Goal: Task Accomplishment & Management: Complete application form

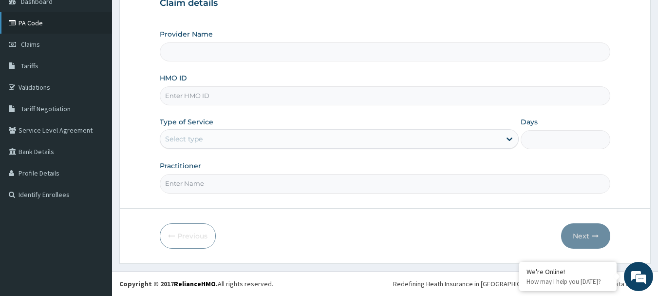
click at [39, 28] on link "PA Code" at bounding box center [56, 22] width 112 height 21
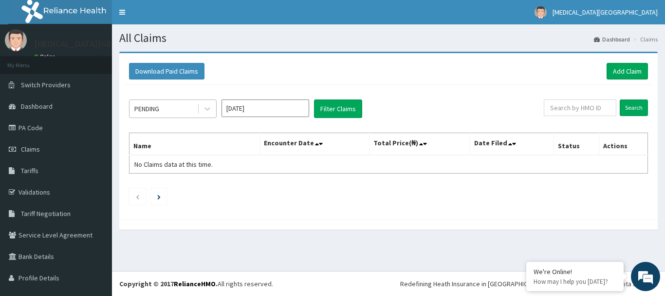
click at [185, 110] on div "PENDING" at bounding box center [164, 109] width 68 height 16
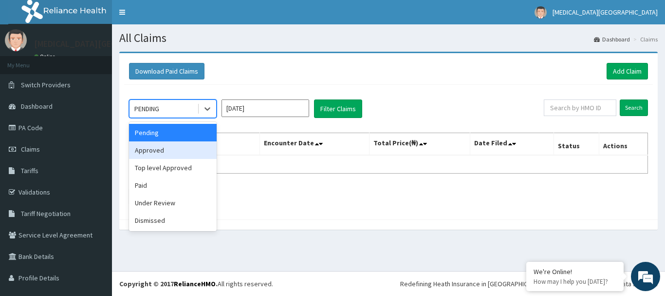
click at [177, 152] on div "Approved" at bounding box center [173, 150] width 88 height 18
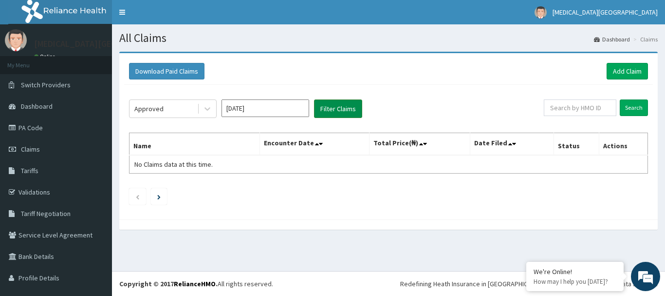
click at [328, 110] on button "Filter Claims" at bounding box center [338, 108] width 48 height 19
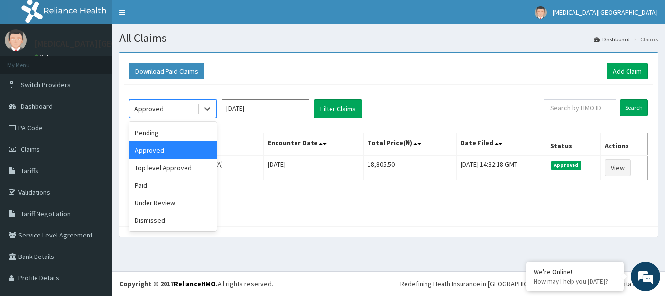
click at [185, 108] on div "Approved" at bounding box center [164, 109] width 68 height 16
click at [157, 186] on div "Paid" at bounding box center [173, 185] width 88 height 18
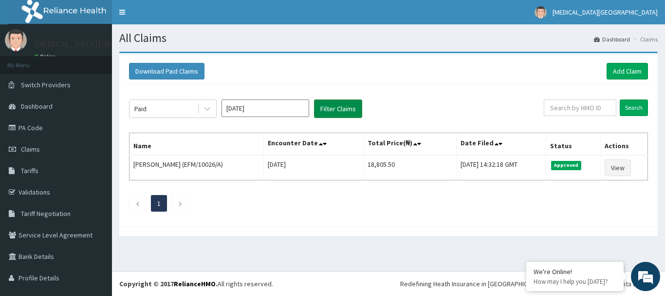
click at [328, 108] on button "Filter Claims" at bounding box center [338, 108] width 48 height 19
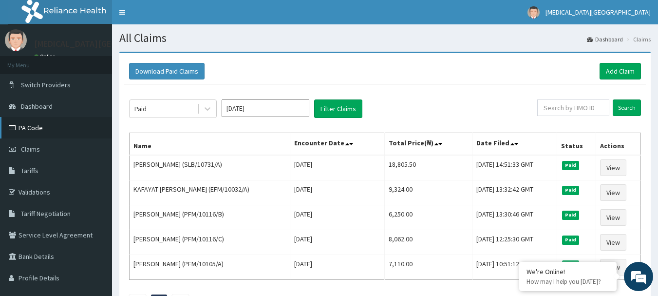
drag, startPoint x: 52, startPoint y: 126, endPoint x: 83, endPoint y: 130, distance: 32.0
click at [51, 126] on link "PA Code" at bounding box center [56, 127] width 112 height 21
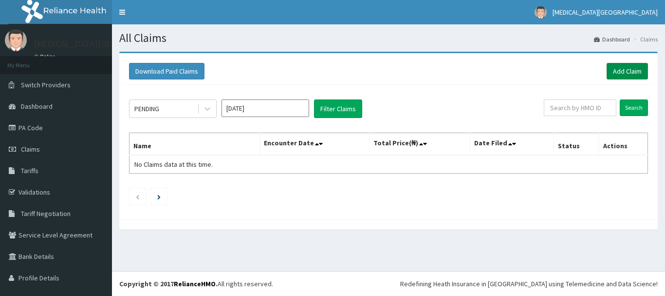
click at [610, 78] on link "Add Claim" at bounding box center [627, 71] width 41 height 17
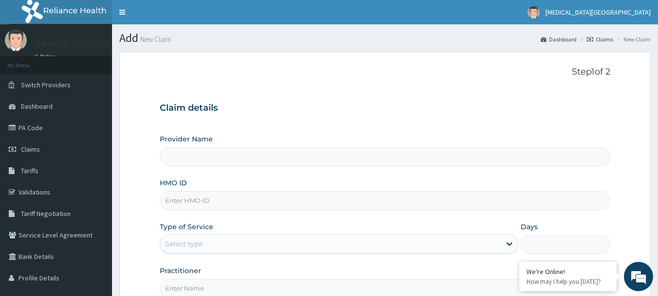
click at [203, 200] on input "HMO ID" at bounding box center [385, 200] width 451 height 19
type input "EF"
type input "[MEDICAL_DATA][GEOGRAPHIC_DATA]"
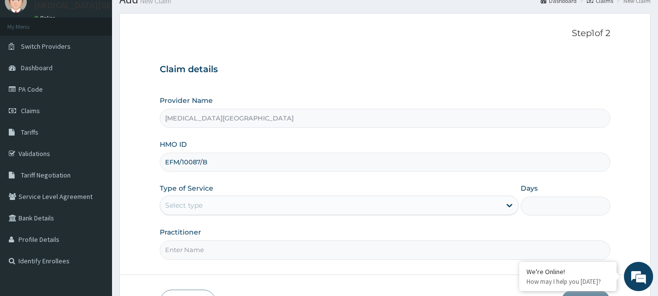
scroll to position [97, 0]
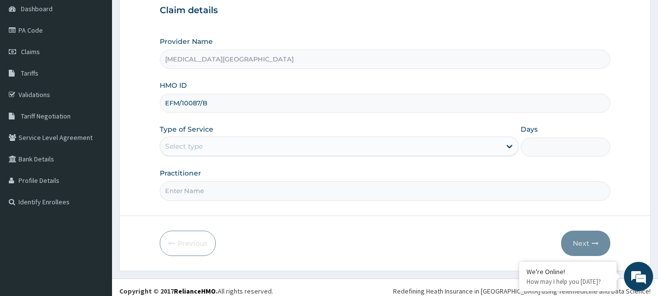
type input "EFM/10087/B"
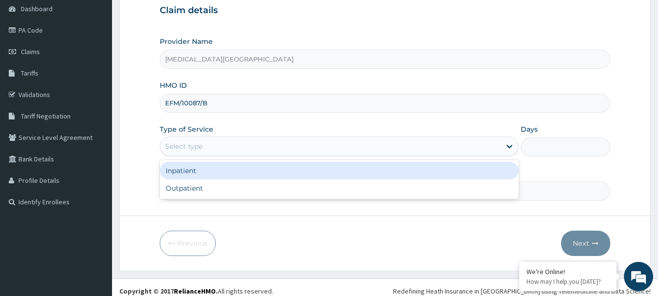
click at [232, 148] on div "Select type" at bounding box center [330, 146] width 340 height 16
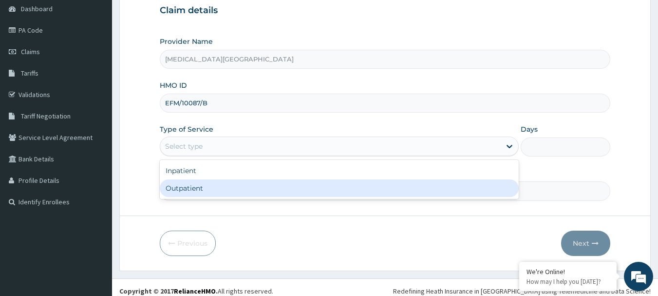
click at [212, 186] on div "Outpatient" at bounding box center [339, 188] width 359 height 18
type input "1"
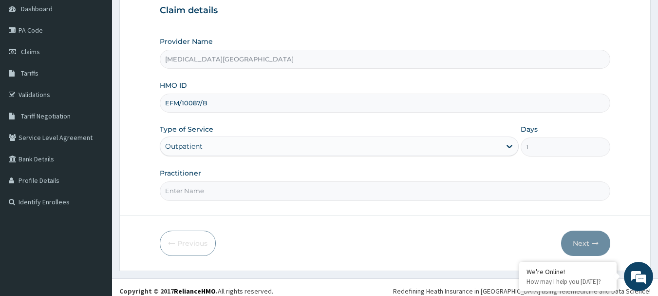
click at [210, 190] on input "Practitioner" at bounding box center [385, 190] width 451 height 19
type input "[PERSON_NAME]"
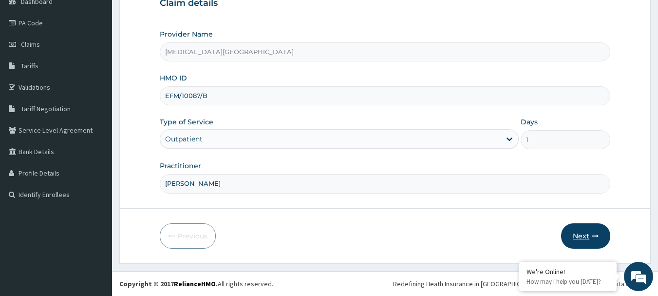
click at [581, 232] on button "Next" at bounding box center [585, 235] width 49 height 25
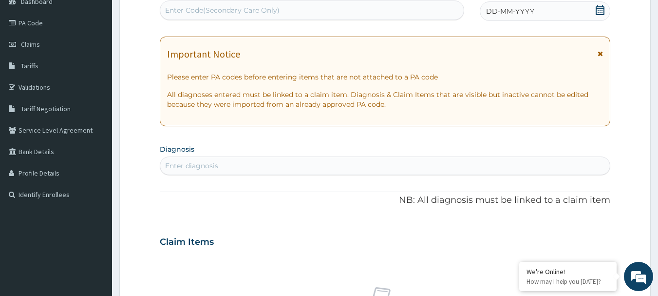
click at [288, 165] on div "Enter diagnosis" at bounding box center [385, 166] width 450 height 16
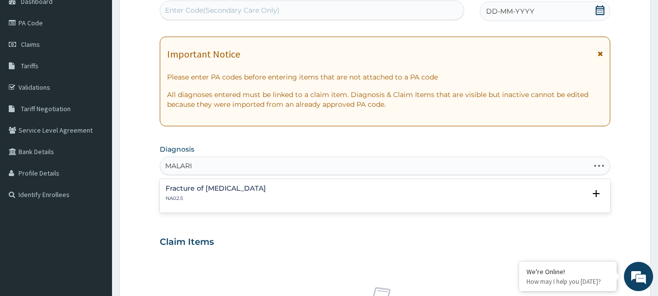
type input "MALARIA"
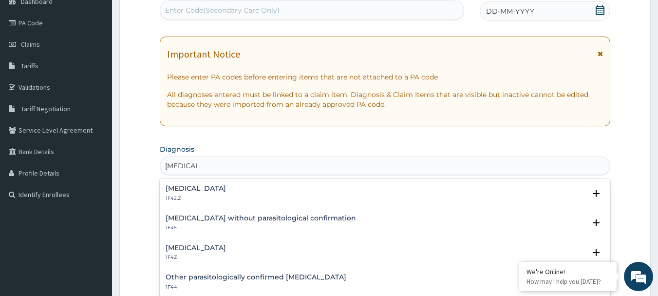
click at [210, 253] on div "Malaria, unspecified 1F4Z" at bounding box center [196, 252] width 60 height 17
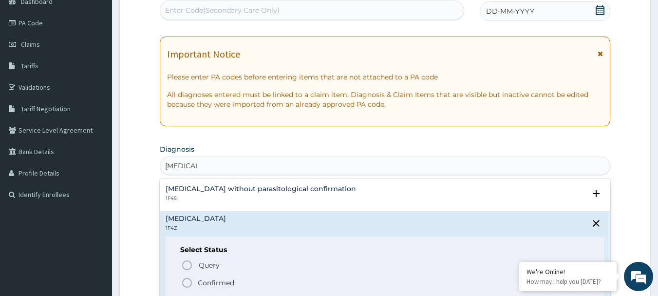
scroll to position [49, 0]
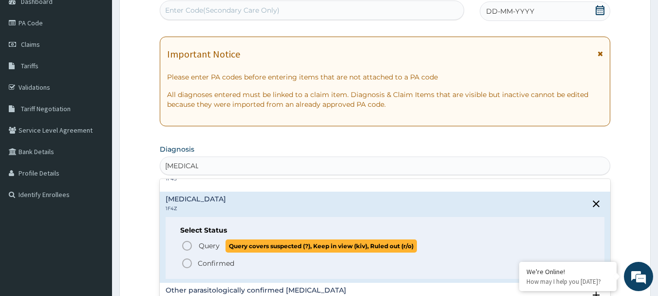
click at [198, 243] on p "Query Query covers suspected (?), Keep in view (kiv), Ruled out (r/o)" at bounding box center [307, 245] width 219 height 13
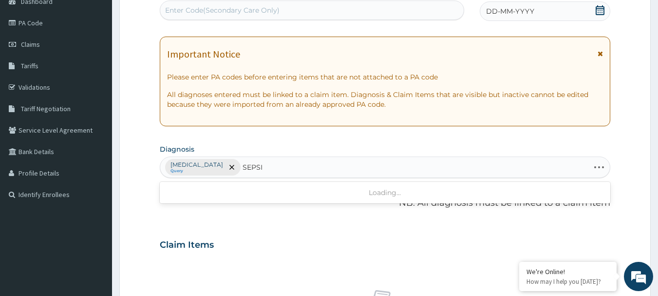
type input "SEPSIS"
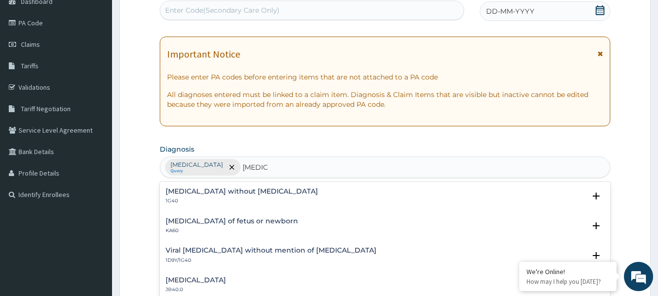
click at [199, 185] on div "Sepsis without septic shock 1G40 Select Status Query Query covers suspected (?)…" at bounding box center [385, 199] width 451 height 30
click at [192, 187] on h4 "[MEDICAL_DATA] without [MEDICAL_DATA]" at bounding box center [242, 190] width 152 height 7
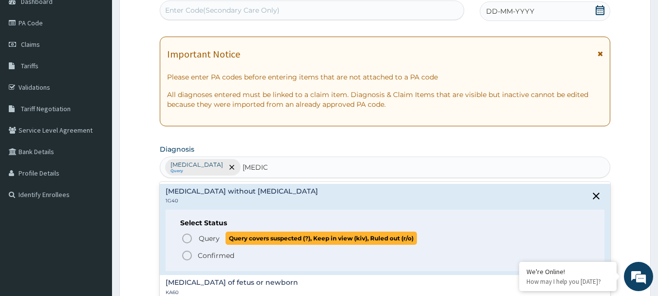
click at [189, 239] on icon "status option query" at bounding box center [187, 238] width 12 height 12
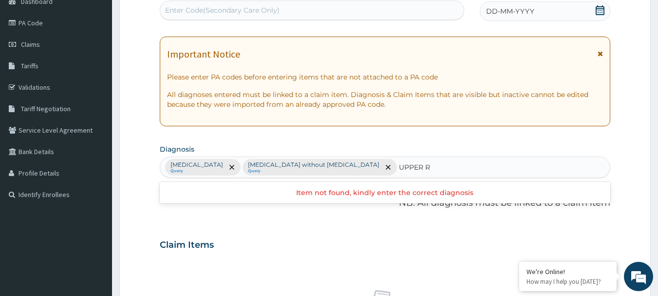
type input "UPPER"
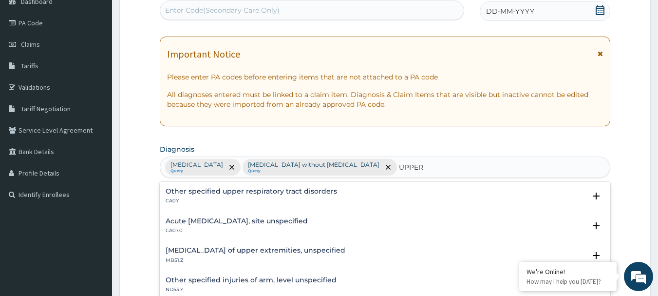
click at [244, 220] on h4 "Acute upper respiratory infection, site unspecified" at bounding box center [237, 220] width 142 height 7
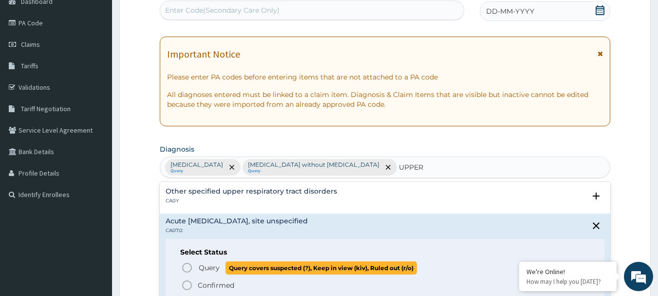
click at [212, 265] on span "Query" at bounding box center [209, 267] width 21 height 10
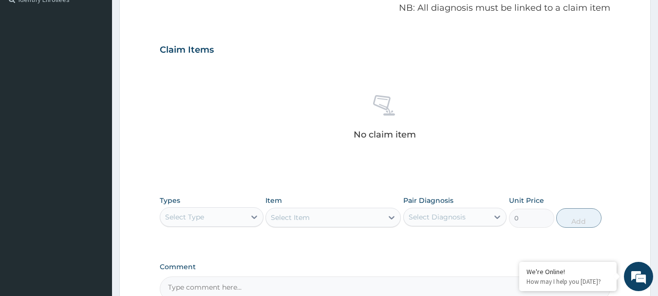
scroll to position [348, 0]
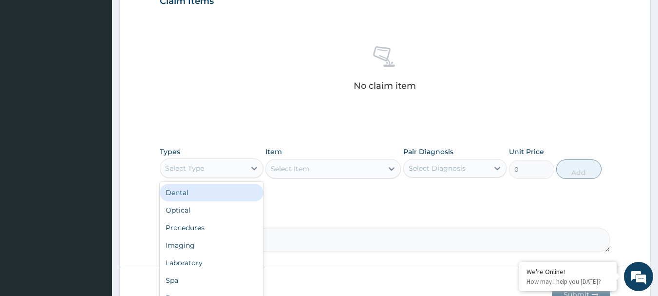
click at [229, 165] on div "Select Type" at bounding box center [202, 168] width 85 height 16
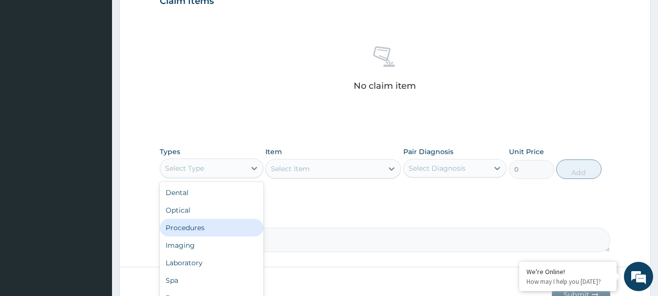
click at [201, 222] on div "Procedures" at bounding box center [212, 228] width 104 height 18
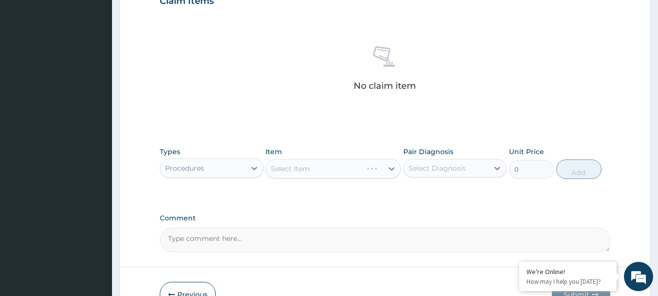
click at [289, 174] on div "Select Item" at bounding box center [332, 168] width 135 height 19
click at [290, 169] on div "Select Item" at bounding box center [332, 168] width 135 height 19
click at [290, 169] on div "Select Item" at bounding box center [290, 169] width 39 height 10
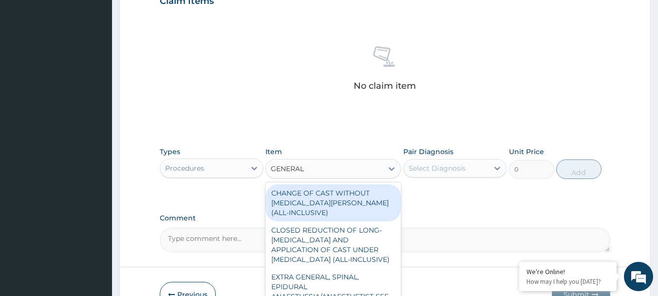
type input "GENERAL P"
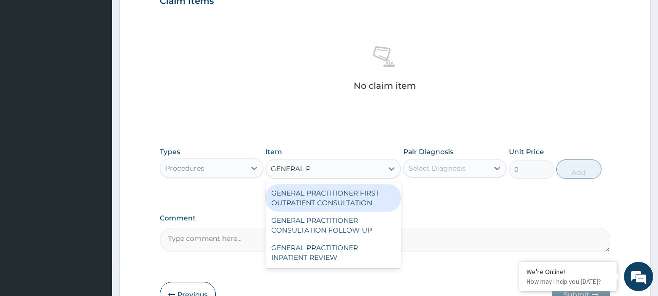
click at [311, 190] on div "GENERAL PRACTITIONER FIRST OUTPATIENT CONSULTATION" at bounding box center [332, 197] width 135 height 27
type input "3750"
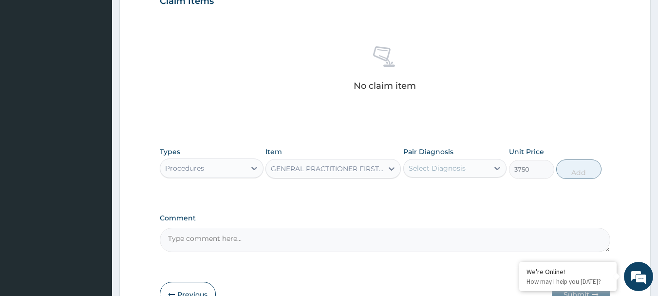
click at [443, 167] on div "Select Diagnosis" at bounding box center [437, 168] width 57 height 10
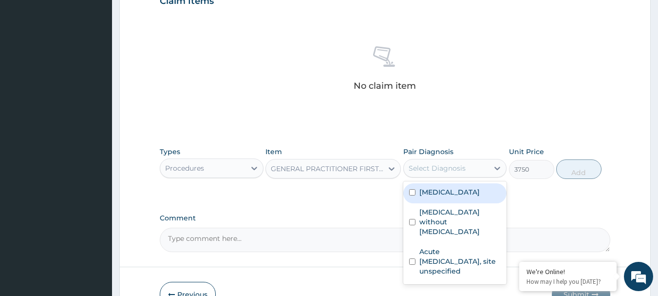
click at [441, 187] on label "Malaria, unspecified" at bounding box center [449, 192] width 60 height 10
checkbox input "true"
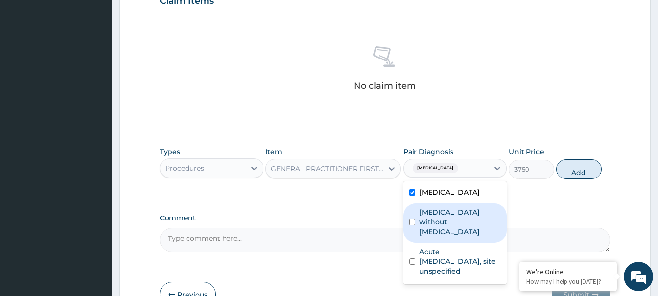
click at [435, 219] on label "[MEDICAL_DATA] without [MEDICAL_DATA]" at bounding box center [460, 221] width 82 height 29
checkbox input "true"
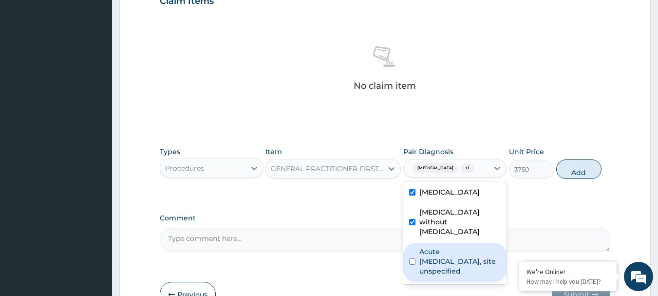
click at [437, 247] on label "Acute upper respiratory infection, site unspecified" at bounding box center [460, 260] width 82 height 29
checkbox input "true"
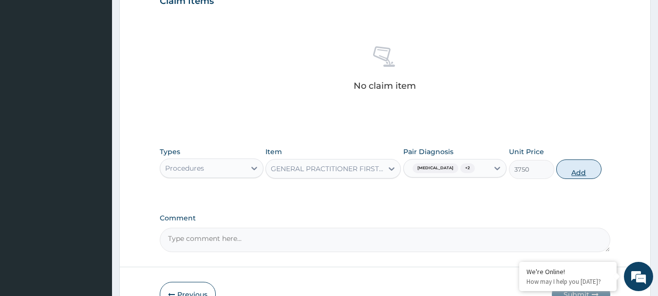
click at [588, 169] on button "Add" at bounding box center [578, 168] width 45 height 19
type input "0"
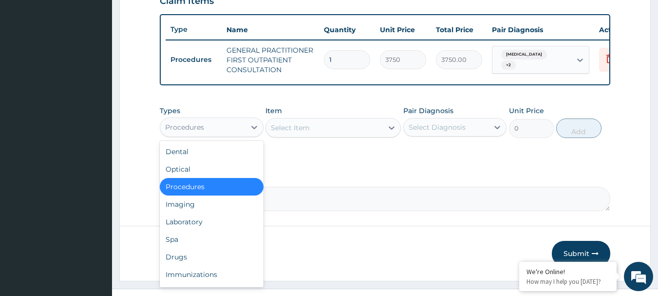
click at [233, 130] on div "Procedures" at bounding box center [202, 127] width 85 height 16
click at [213, 229] on div "Laboratory" at bounding box center [212, 222] width 104 height 18
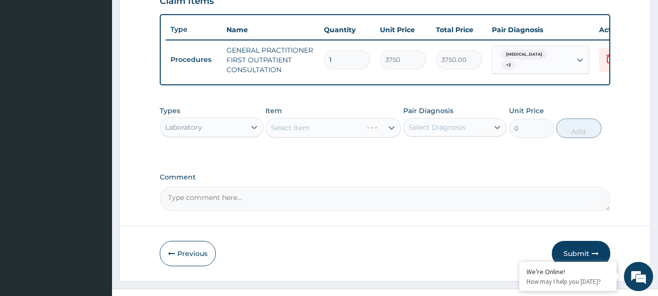
click at [304, 136] on div "Select Item" at bounding box center [332, 127] width 135 height 19
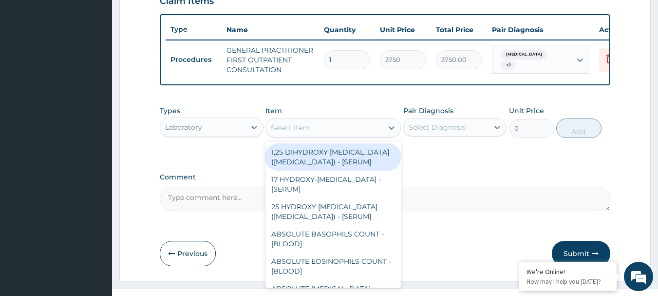
click at [304, 132] on div "Select Item" at bounding box center [290, 128] width 39 height 10
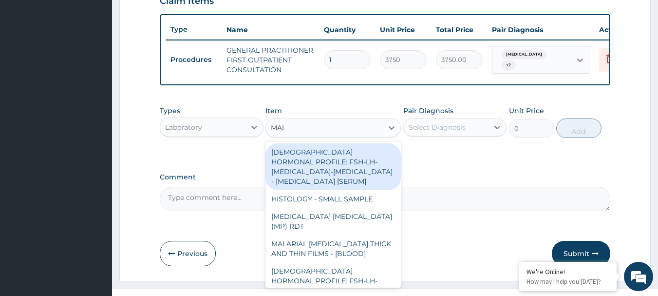
type input "MALA"
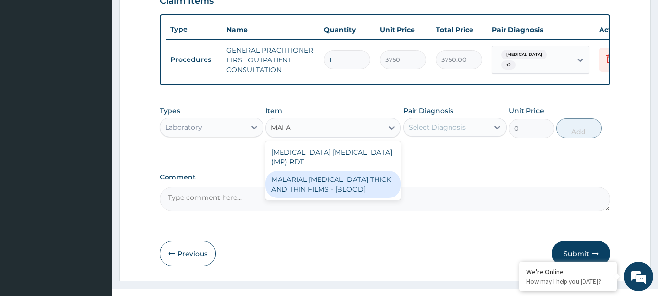
click at [326, 177] on div "MALARIAL PARASITE THICK AND THIN FILMS - [BLOOD]" at bounding box center [332, 183] width 135 height 27
type input "2187.5"
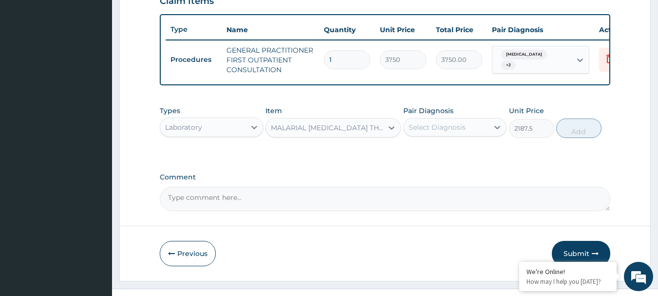
click at [439, 132] on div "Select Diagnosis" at bounding box center [437, 127] width 57 height 10
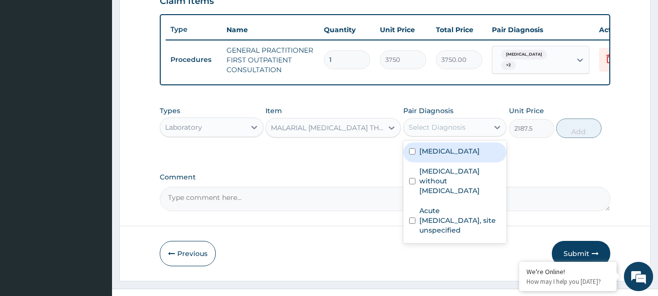
click at [439, 156] on label "Malaria, unspecified" at bounding box center [449, 151] width 60 height 10
checkbox input "true"
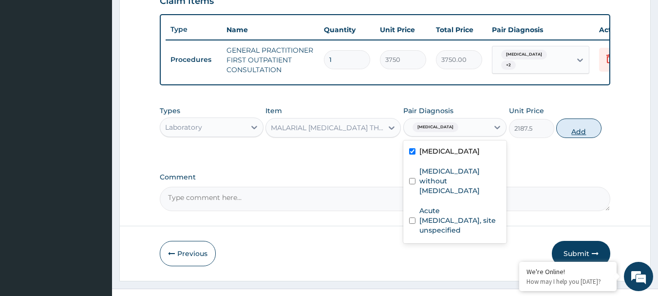
click at [571, 136] on button "Add" at bounding box center [578, 127] width 45 height 19
type input "0"
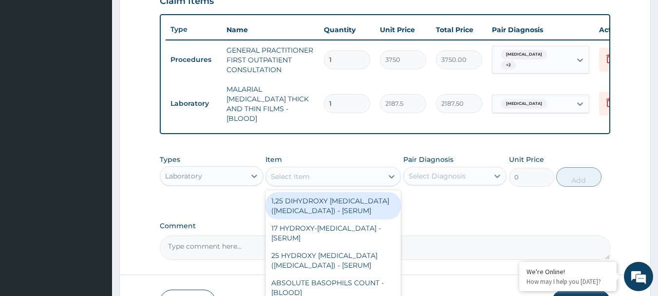
click at [290, 171] on div "Select Item" at bounding box center [290, 176] width 39 height 10
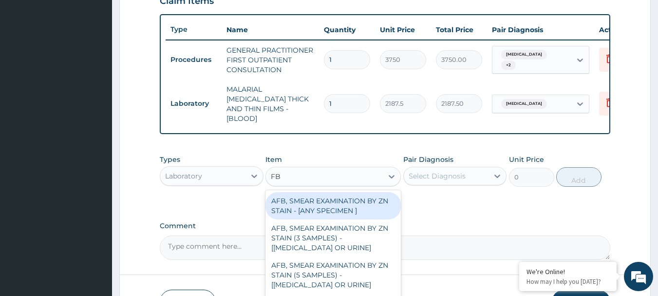
type input "FBC"
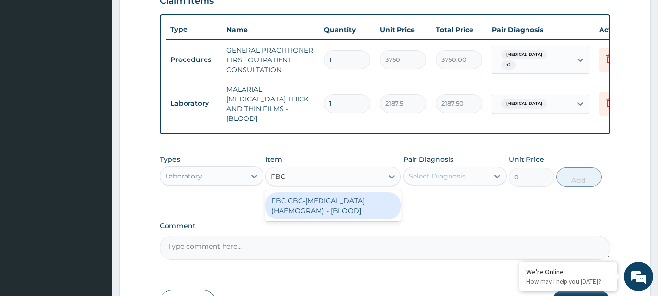
click at [323, 210] on div "FBC CBC-COMPLETE BLOOD COUNT (HAEMOGRAM) - [BLOOD]" at bounding box center [332, 205] width 135 height 27
type input "5000"
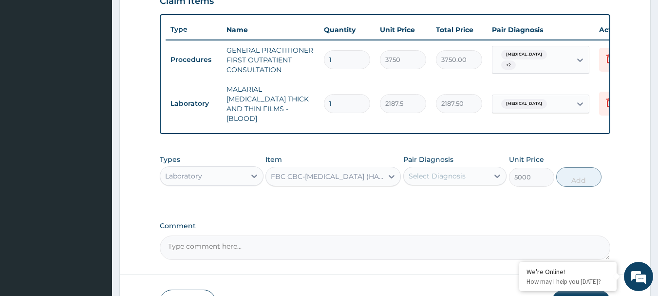
click at [425, 171] on div "Select Diagnosis" at bounding box center [437, 176] width 57 height 10
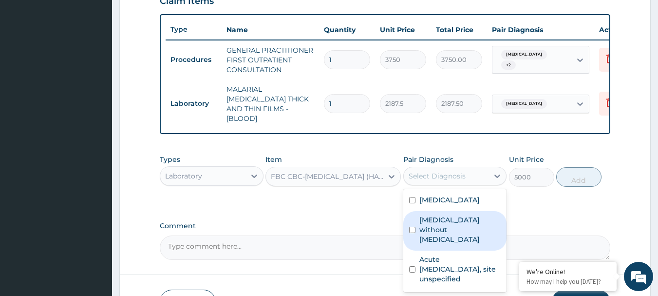
click at [458, 219] on label "[MEDICAL_DATA] without [MEDICAL_DATA]" at bounding box center [460, 229] width 82 height 29
checkbox input "true"
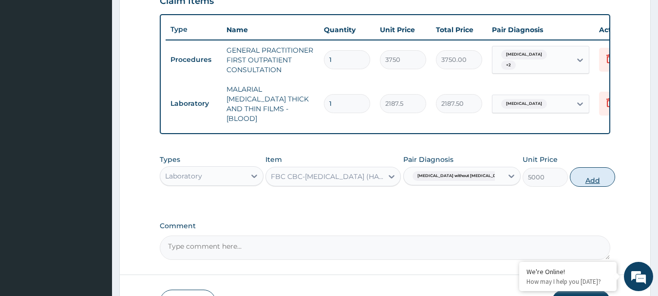
click at [574, 170] on button "Add" at bounding box center [592, 176] width 45 height 19
type input "0"
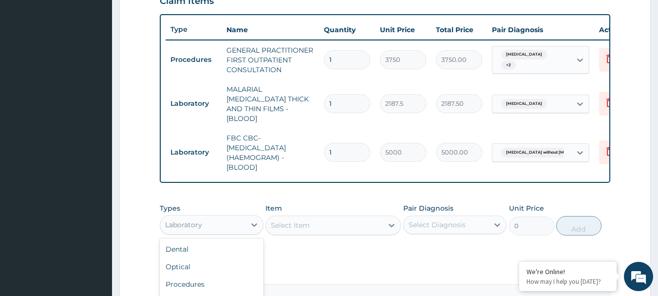
click at [216, 219] on div "Laboratory" at bounding box center [202, 225] width 85 height 16
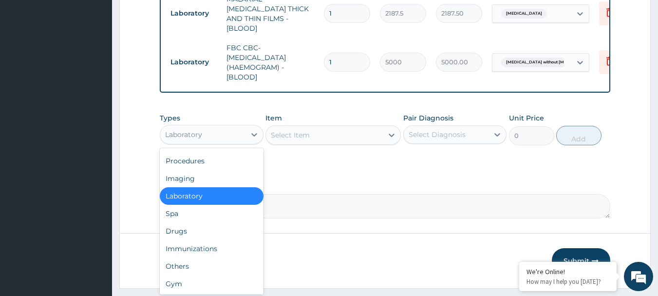
scroll to position [446, 0]
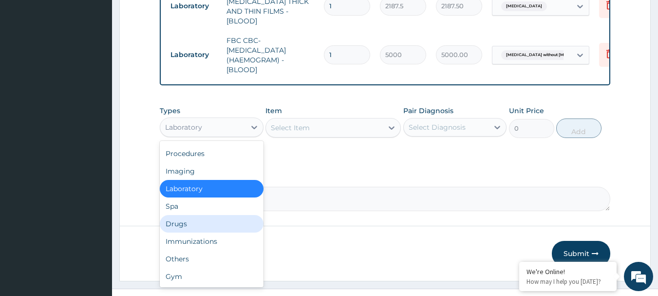
click at [182, 224] on div "Drugs" at bounding box center [212, 224] width 104 height 18
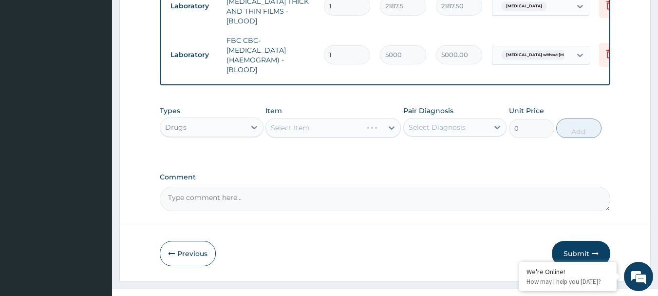
click at [341, 126] on div "Select Item" at bounding box center [332, 127] width 135 height 19
click at [344, 124] on div "Select Item" at bounding box center [332, 127] width 135 height 19
click at [350, 130] on div "Select Item" at bounding box center [332, 127] width 135 height 19
click at [333, 129] on div "Select Item" at bounding box center [332, 127] width 135 height 19
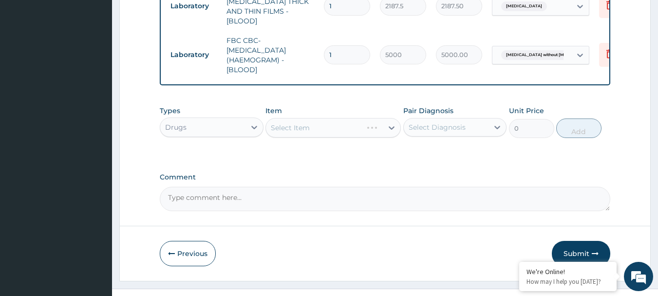
click at [333, 127] on div "Select Item" at bounding box center [332, 127] width 135 height 19
click at [335, 126] on div "Select Item" at bounding box center [332, 127] width 135 height 19
click at [335, 126] on div "Select Item" at bounding box center [314, 128] width 96 height 16
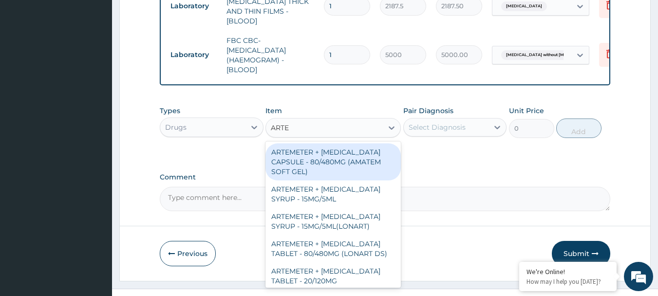
type input "ARTEM"
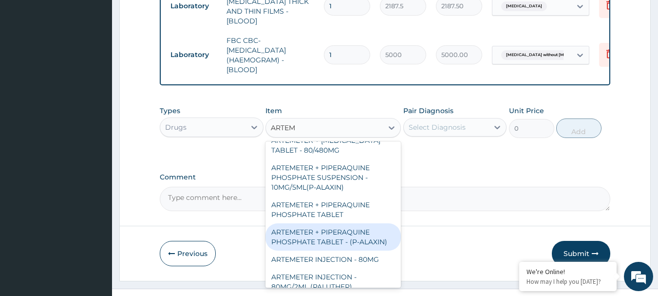
scroll to position [243, 0]
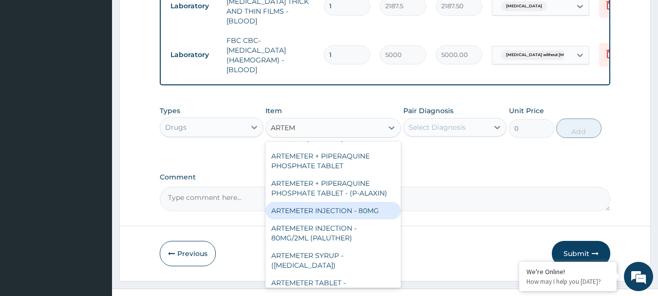
click at [345, 204] on div "ARTEMETER INJECTION - 80MG" at bounding box center [332, 211] width 135 height 18
type input "476"
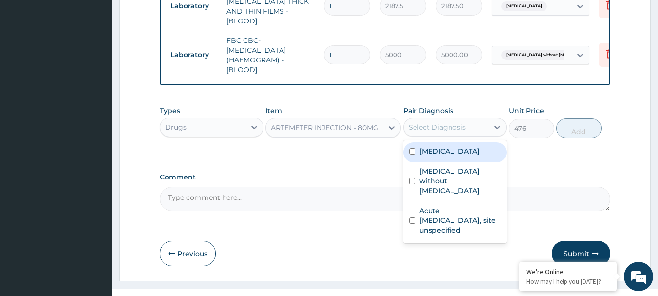
click at [440, 126] on div "Select Diagnosis" at bounding box center [437, 127] width 57 height 10
click at [441, 148] on label "Malaria, unspecified" at bounding box center [449, 151] width 60 height 10
checkbox input "true"
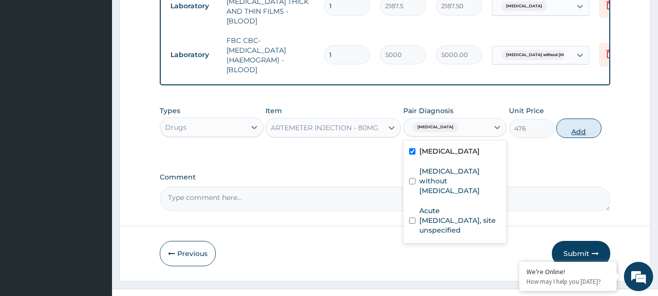
click at [586, 122] on button "Add" at bounding box center [578, 127] width 45 height 19
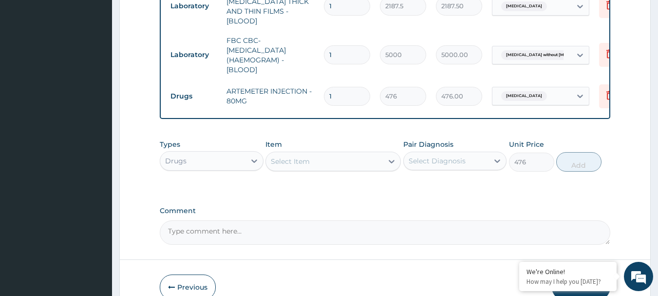
type input "0"
type input "0.00"
type input "2"
type input "952.00"
type input "2"
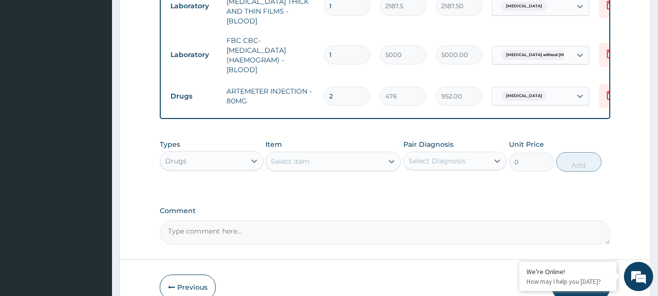
click at [296, 161] on div "Select Item" at bounding box center [290, 161] width 39 height 10
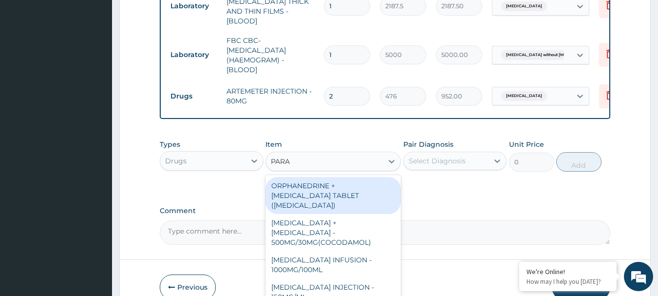
type input "PARAC"
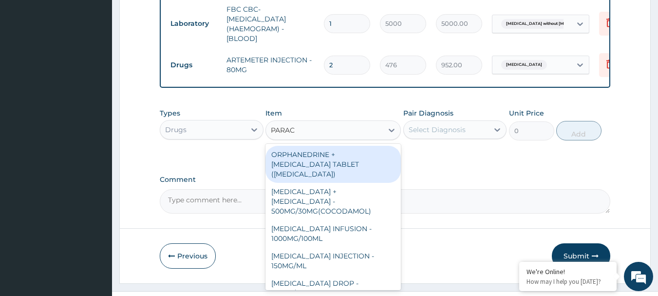
scroll to position [494, 0]
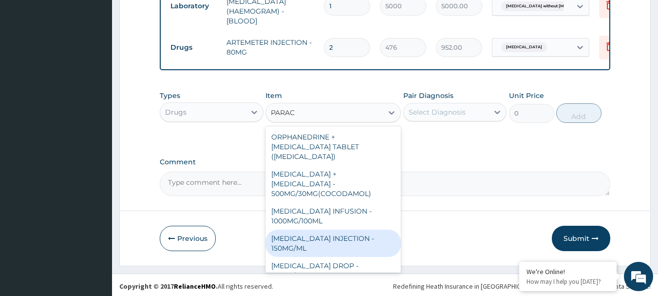
click at [323, 229] on div "PARACETAMOL INJECTION - 150MG/ML" at bounding box center [332, 242] width 135 height 27
type input "560"
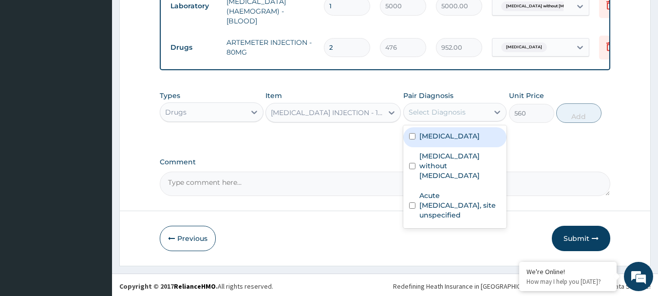
click at [429, 110] on div "Select Diagnosis" at bounding box center [437, 112] width 57 height 10
click at [429, 133] on label "Malaria, unspecified" at bounding box center [449, 136] width 60 height 10
checkbox input "true"
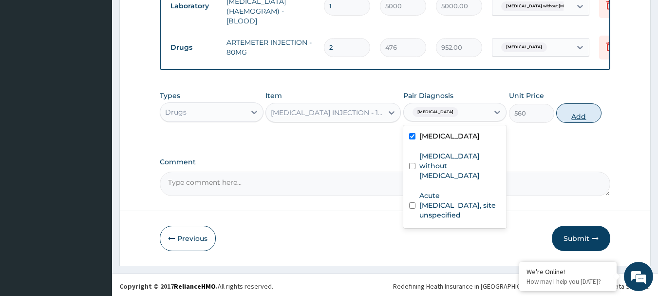
click at [583, 111] on button "Add" at bounding box center [578, 112] width 45 height 19
type input "0"
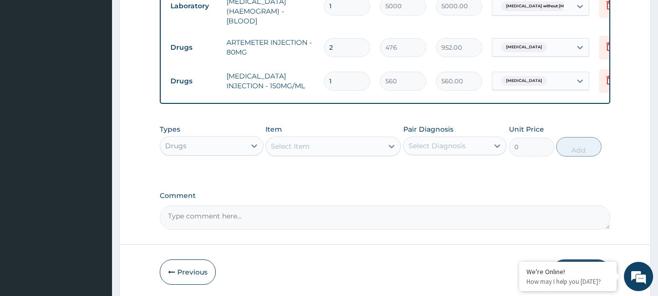
type input "0.00"
type input "2"
type input "1120.00"
type input "2"
click at [337, 130] on div "Item Select Item" at bounding box center [332, 140] width 135 height 32
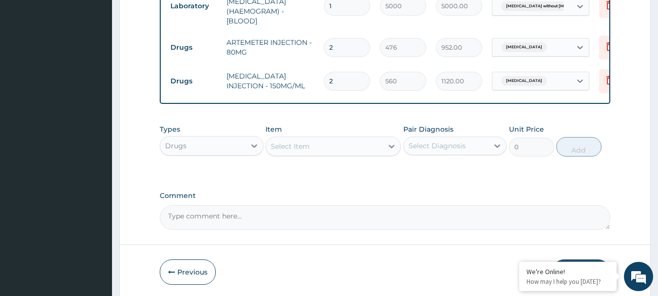
click at [334, 138] on div "Select Item" at bounding box center [324, 146] width 117 height 16
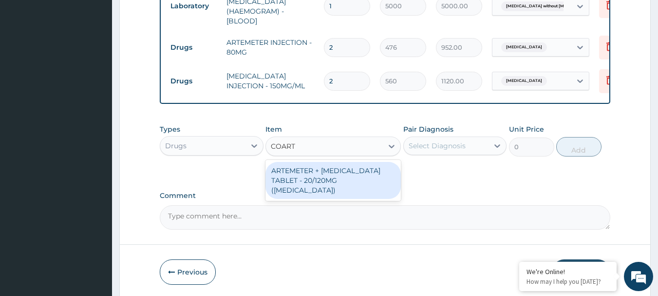
type input "COARTE"
click at [357, 168] on div "ARTEMETER + LUMEFANTRINE TABLET - 20/120MG (COARTEM)" at bounding box center [332, 180] width 135 height 37
type input "210"
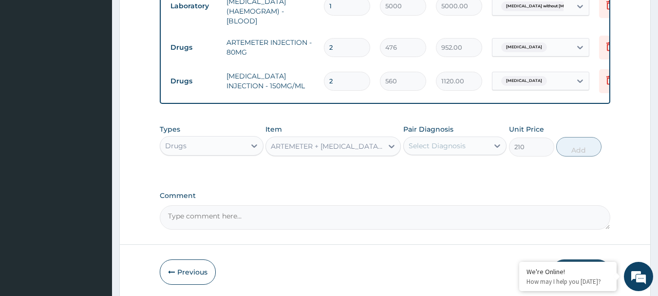
click at [478, 146] on div "Select Diagnosis" at bounding box center [446, 146] width 85 height 16
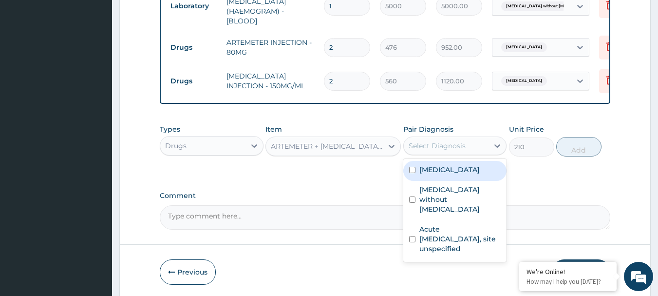
click at [479, 171] on label "Malaria, unspecified" at bounding box center [449, 170] width 60 height 10
checkbox input "true"
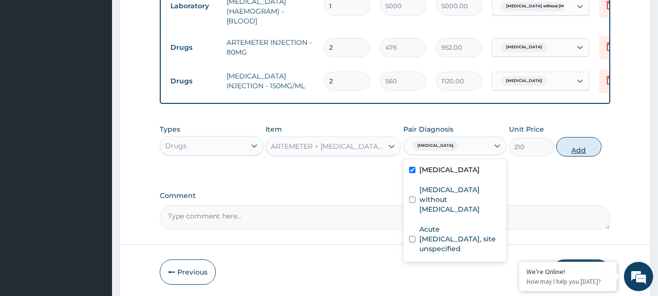
click at [577, 152] on button "Add" at bounding box center [578, 146] width 45 height 19
type input "0"
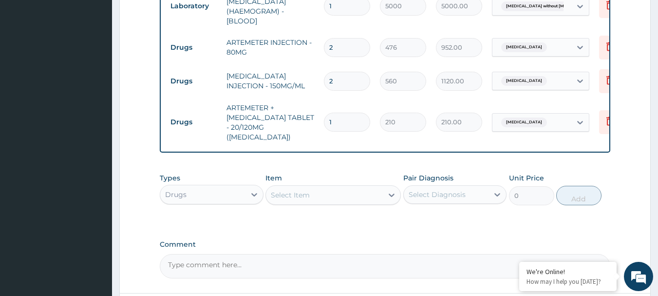
type input "0.00"
type input "2"
type input "420.00"
type input "24"
type input "5040.00"
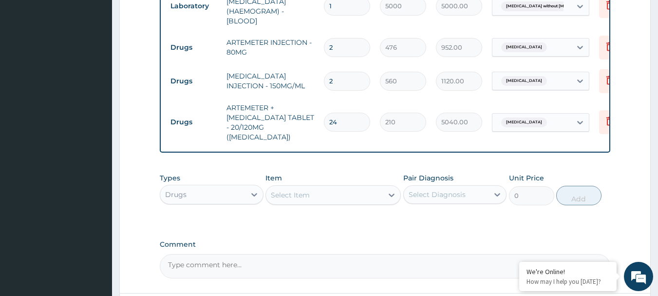
type input "24"
click at [320, 187] on div "Select Item" at bounding box center [324, 195] width 117 height 16
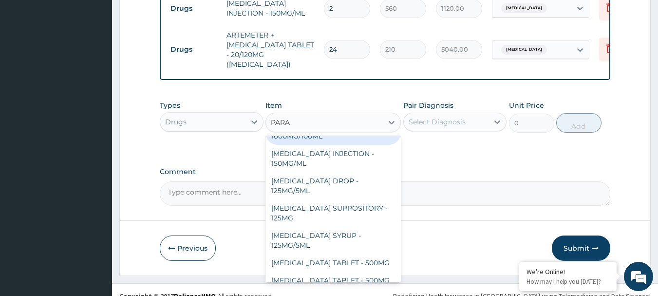
scroll to position [175, 0]
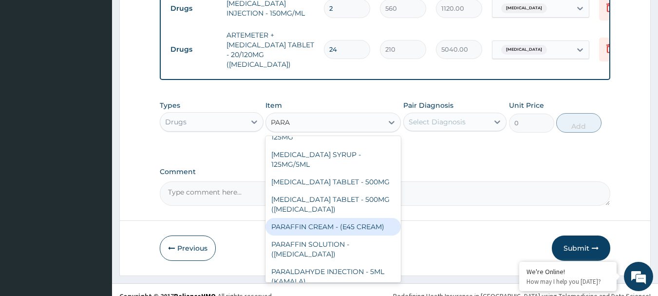
type input "PARAC"
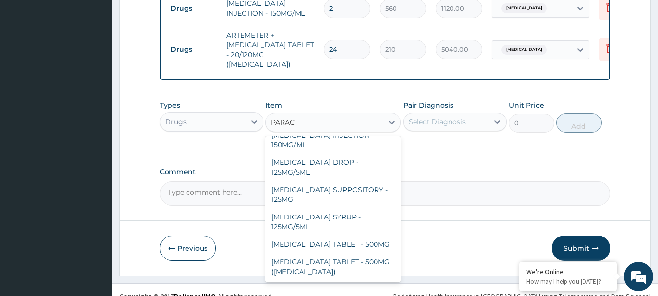
scroll to position [103, 0]
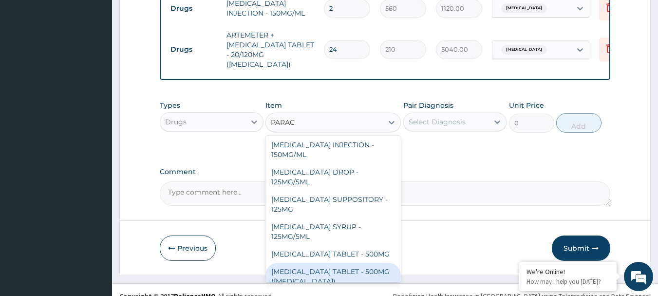
click at [318, 262] on div "PARACETAMOL TABLET - 500MG (PANADOL)" at bounding box center [332, 275] width 135 height 27
type input "42"
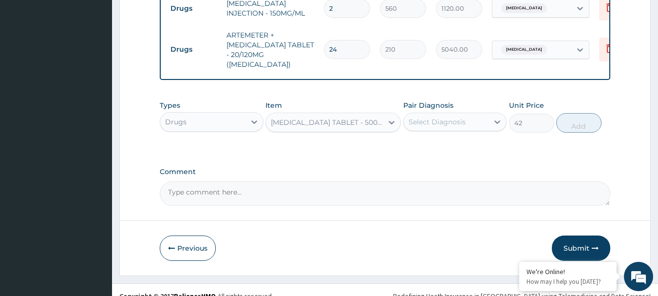
click at [446, 117] on div "Select Diagnosis" at bounding box center [437, 122] width 57 height 10
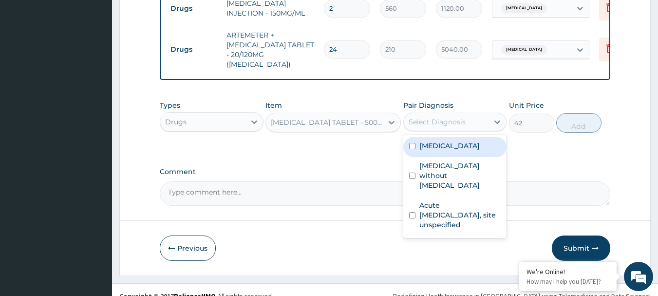
click at [441, 141] on label "Malaria, unspecified" at bounding box center [449, 146] width 60 height 10
checkbox input "true"
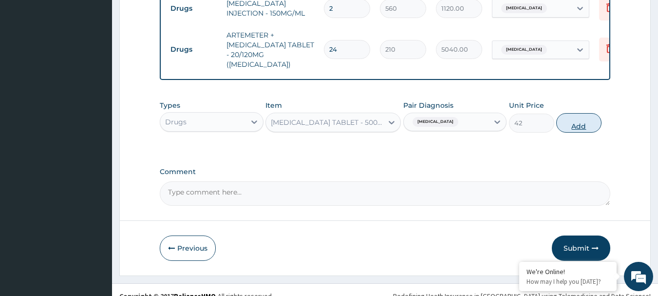
click at [578, 113] on button "Add" at bounding box center [578, 122] width 45 height 19
type input "0"
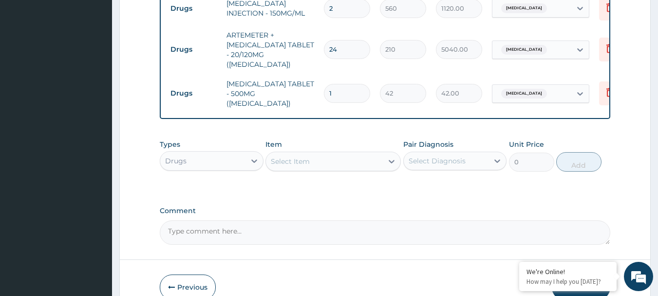
type input "18"
type input "756.00"
type input "18"
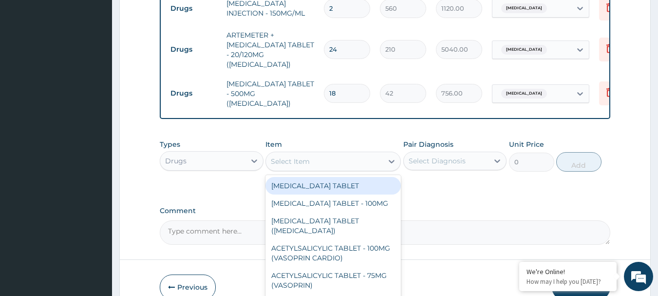
click at [323, 153] on div "Select Item" at bounding box center [324, 161] width 117 height 16
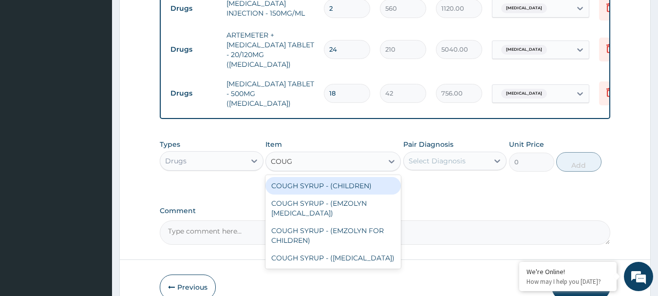
type input "COUGH"
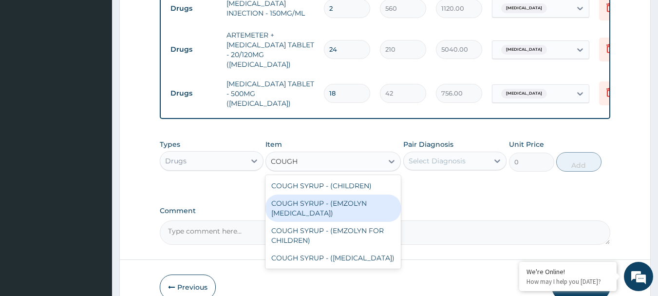
click at [321, 194] on div "COUGH SYRUP - (EMZOLYN EXPECTORANT)" at bounding box center [332, 207] width 135 height 27
type input "1120"
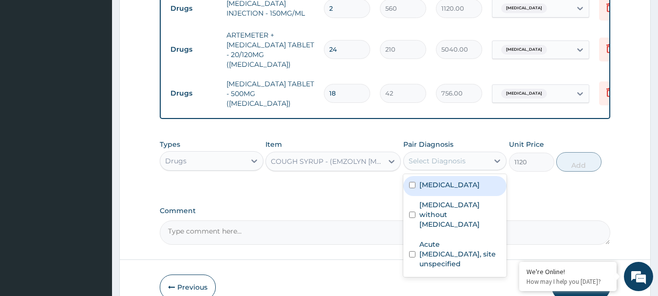
click at [482, 153] on div "Select Diagnosis" at bounding box center [446, 161] width 85 height 16
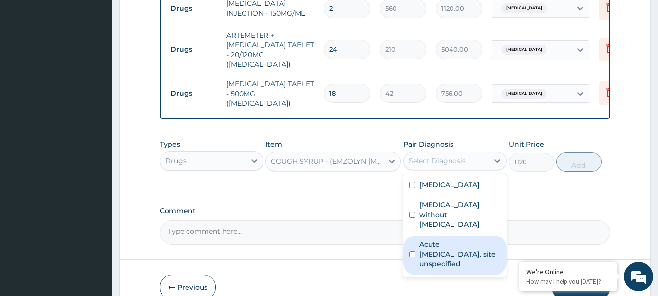
click at [445, 239] on label "Acute upper respiratory infection, site unspecified" at bounding box center [460, 253] width 82 height 29
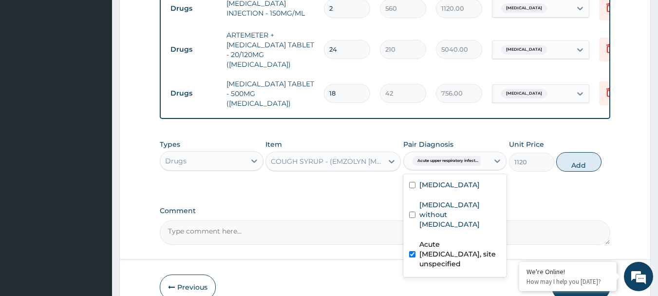
checkbox input "true"
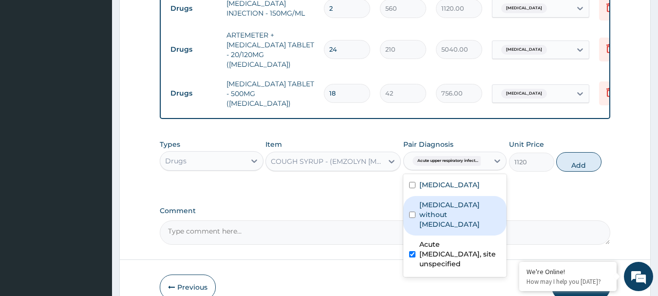
drag, startPoint x: 587, startPoint y: 146, endPoint x: 573, endPoint y: 149, distance: 14.1
click at [587, 152] on button "Add" at bounding box center [578, 161] width 45 height 19
type input "0"
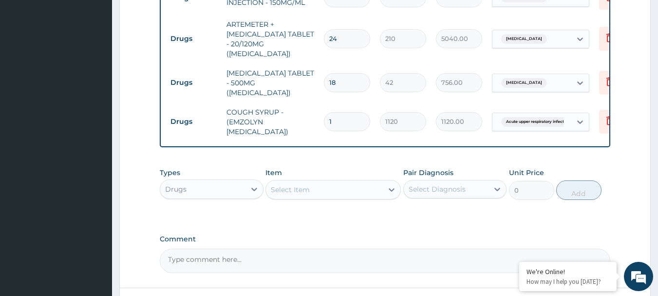
scroll to position [639, 0]
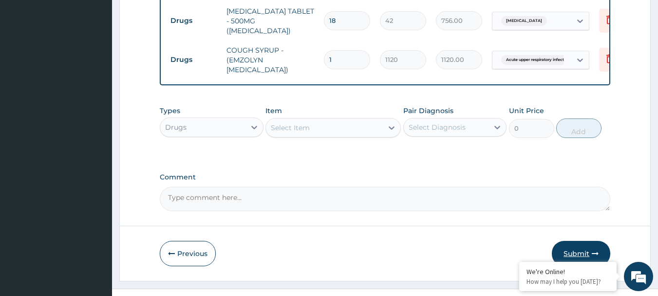
drag, startPoint x: 586, startPoint y: 231, endPoint x: 568, endPoint y: 227, distance: 18.3
click at [584, 241] on button "Submit" at bounding box center [581, 253] width 58 height 25
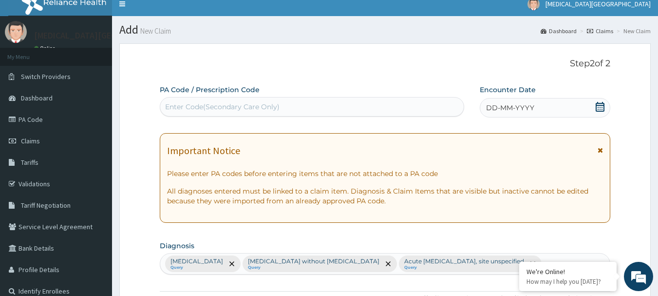
scroll to position [6, 0]
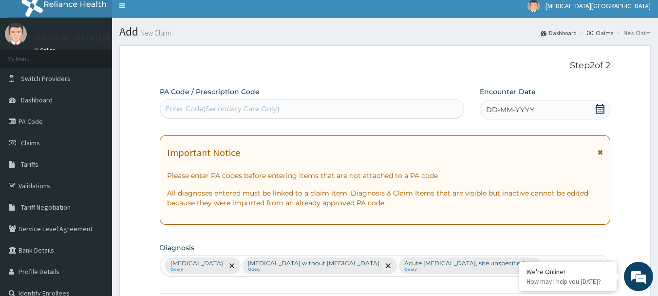
click at [597, 106] on icon at bounding box center [600, 109] width 10 height 10
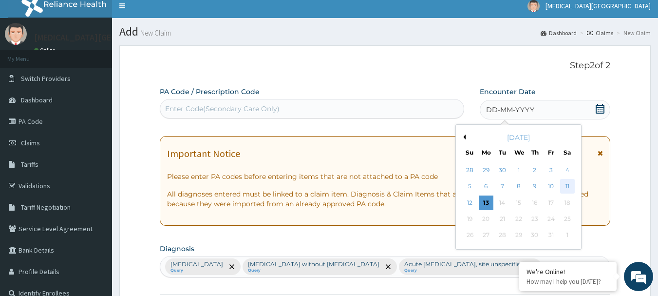
click at [567, 187] on div "11" at bounding box center [567, 186] width 15 height 15
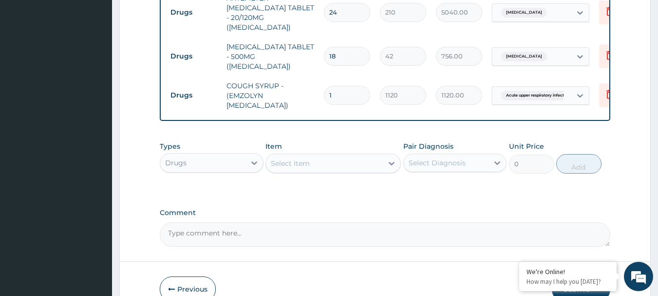
scroll to position [639, 0]
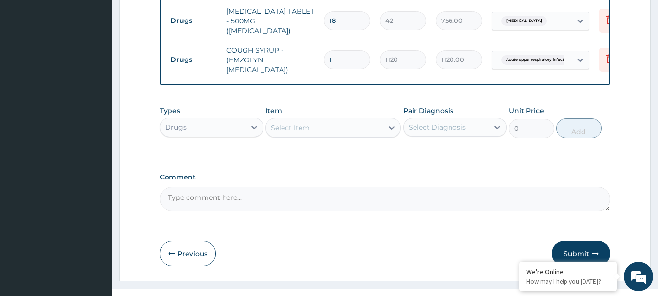
drag, startPoint x: 585, startPoint y: 228, endPoint x: 573, endPoint y: 221, distance: 14.2
click at [584, 241] on button "Submit" at bounding box center [581, 253] width 58 height 25
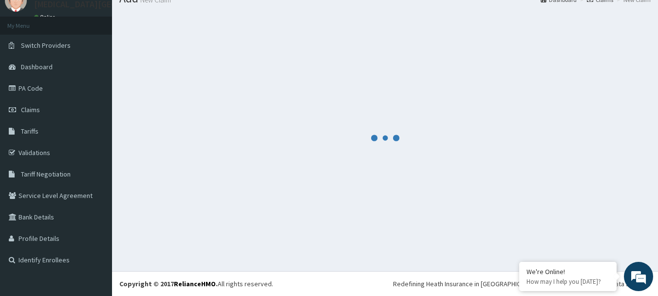
scroll to position [39, 0]
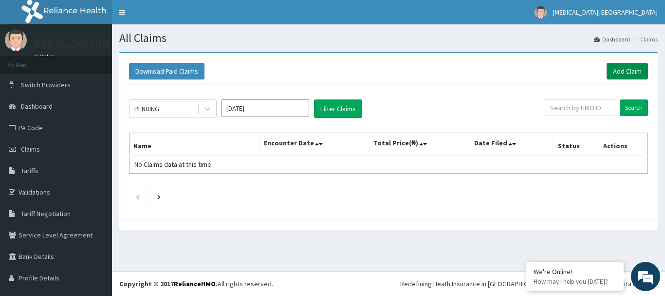
click at [623, 70] on link "Add Claim" at bounding box center [627, 71] width 41 height 17
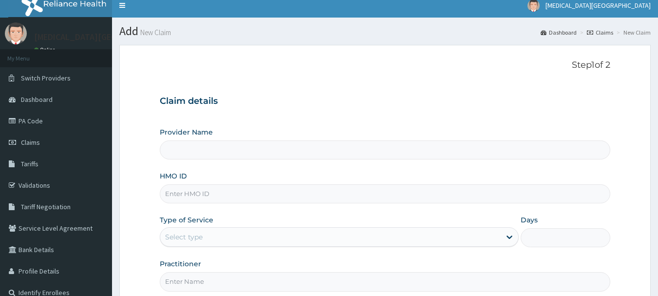
scroll to position [49, 0]
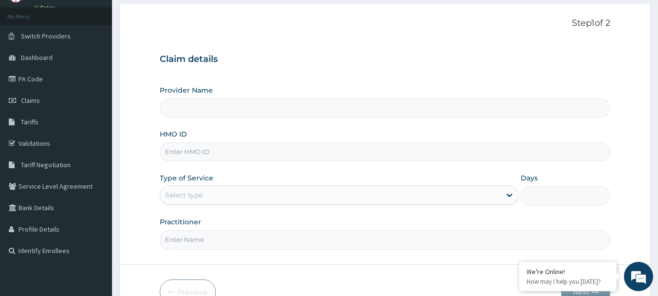
click at [191, 155] on input "HMO ID" at bounding box center [385, 151] width 451 height 19
paste input "EFM/10026/A"
type input "EFM/10026/A"
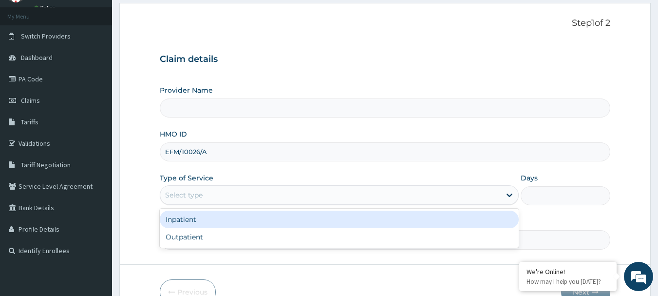
click at [218, 193] on div "Select type" at bounding box center [330, 195] width 340 height 16
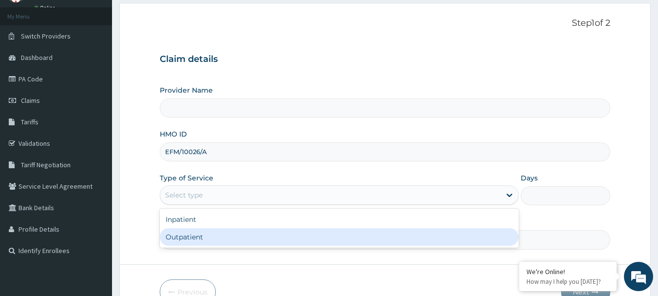
type input "[MEDICAL_DATA][GEOGRAPHIC_DATA]"
click at [225, 236] on div "Outpatient" at bounding box center [339, 237] width 359 height 18
type input "1"
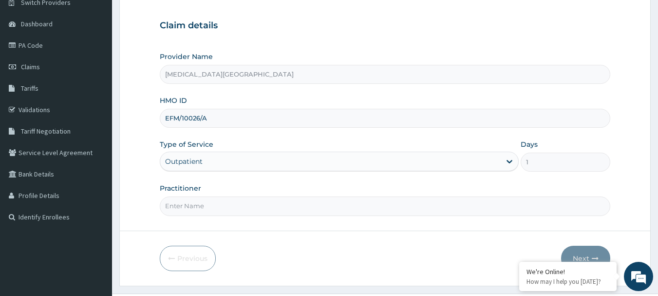
scroll to position [105, 0]
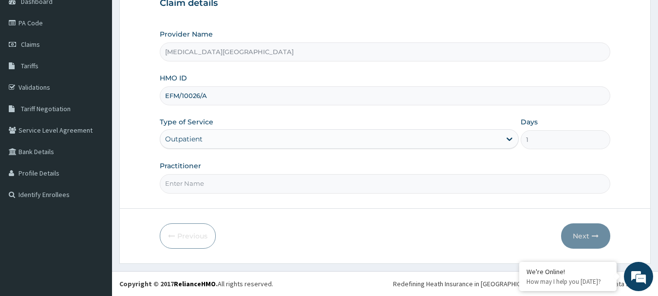
click at [252, 190] on input "Practitioner" at bounding box center [385, 183] width 451 height 19
type input "[PERSON_NAME]"
click at [588, 229] on button "Next" at bounding box center [585, 235] width 49 height 25
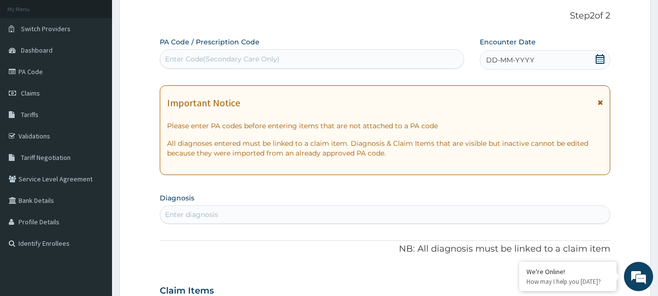
scroll to position [0, 0]
click at [293, 54] on div "Enter Code(Secondary Care Only)" at bounding box center [312, 59] width 304 height 16
paste input "PA/5B3D65"
type input "PA/5B3D65"
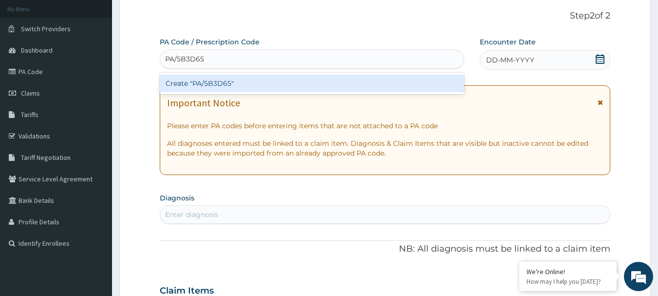
click at [286, 80] on div "Create "PA/5B3D65"" at bounding box center [312, 83] width 305 height 18
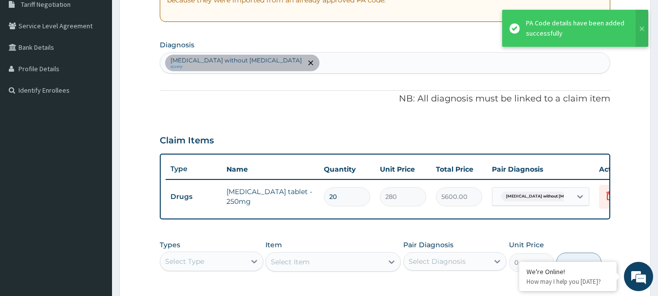
scroll to position [368, 0]
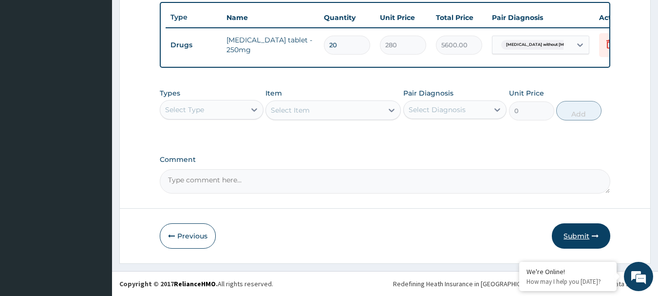
click at [590, 235] on button "Submit" at bounding box center [581, 235] width 58 height 25
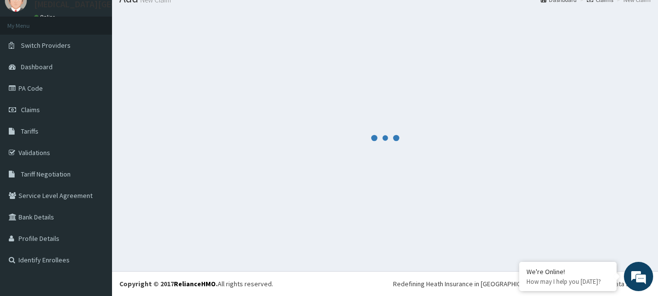
scroll to position [39, 0]
